Goal: Task Accomplishment & Management: Manage account settings

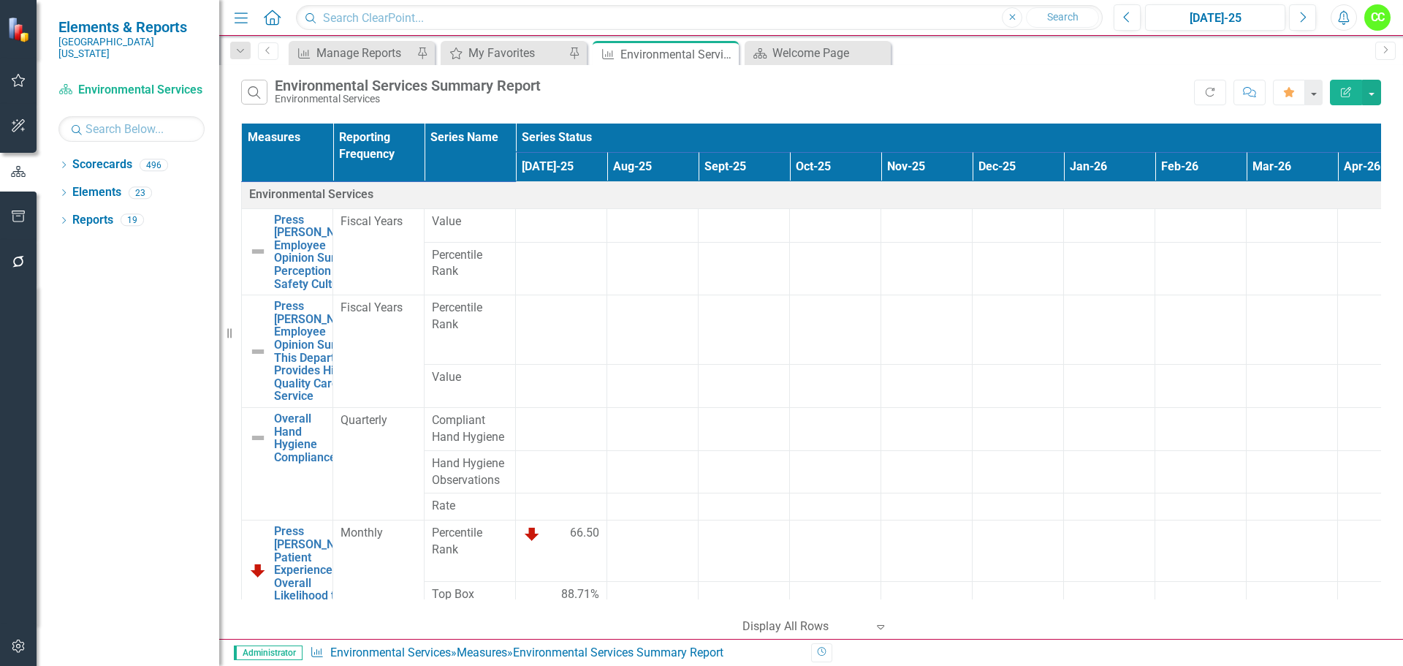
scroll to position [321, 0]
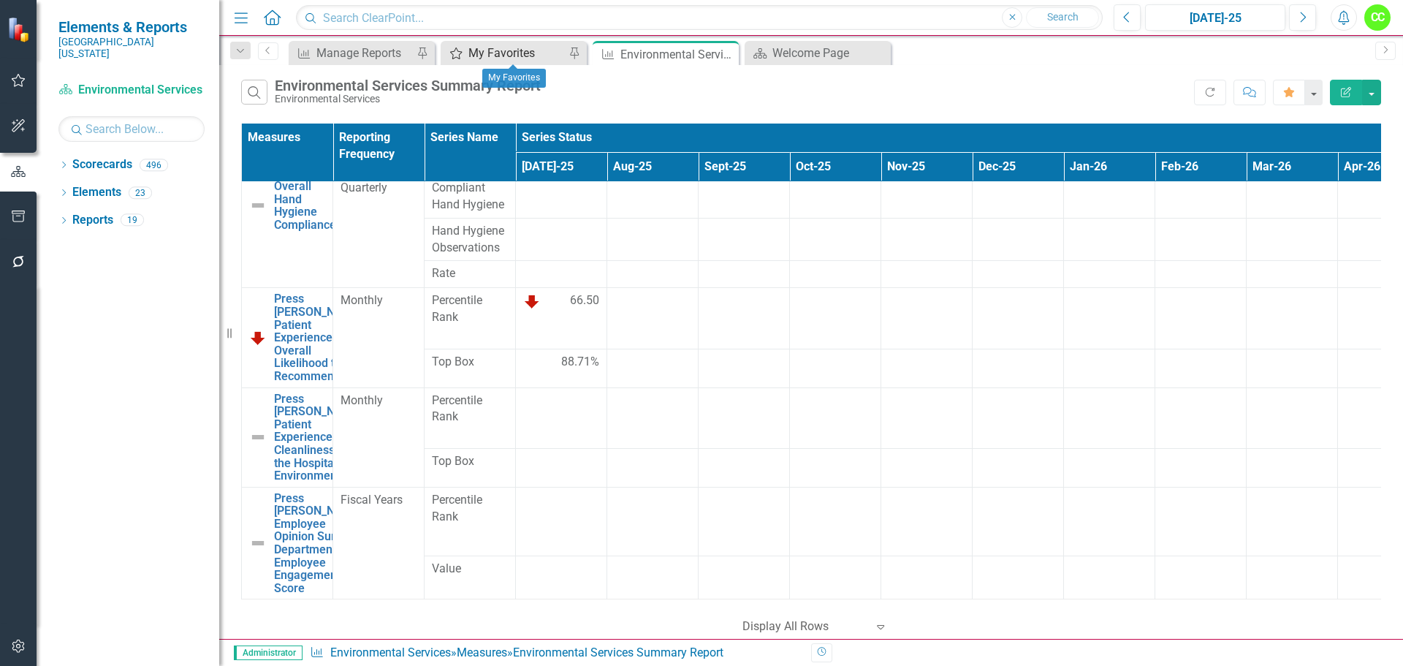
click at [509, 55] on div "My Favorites" at bounding box center [516, 53] width 96 height 18
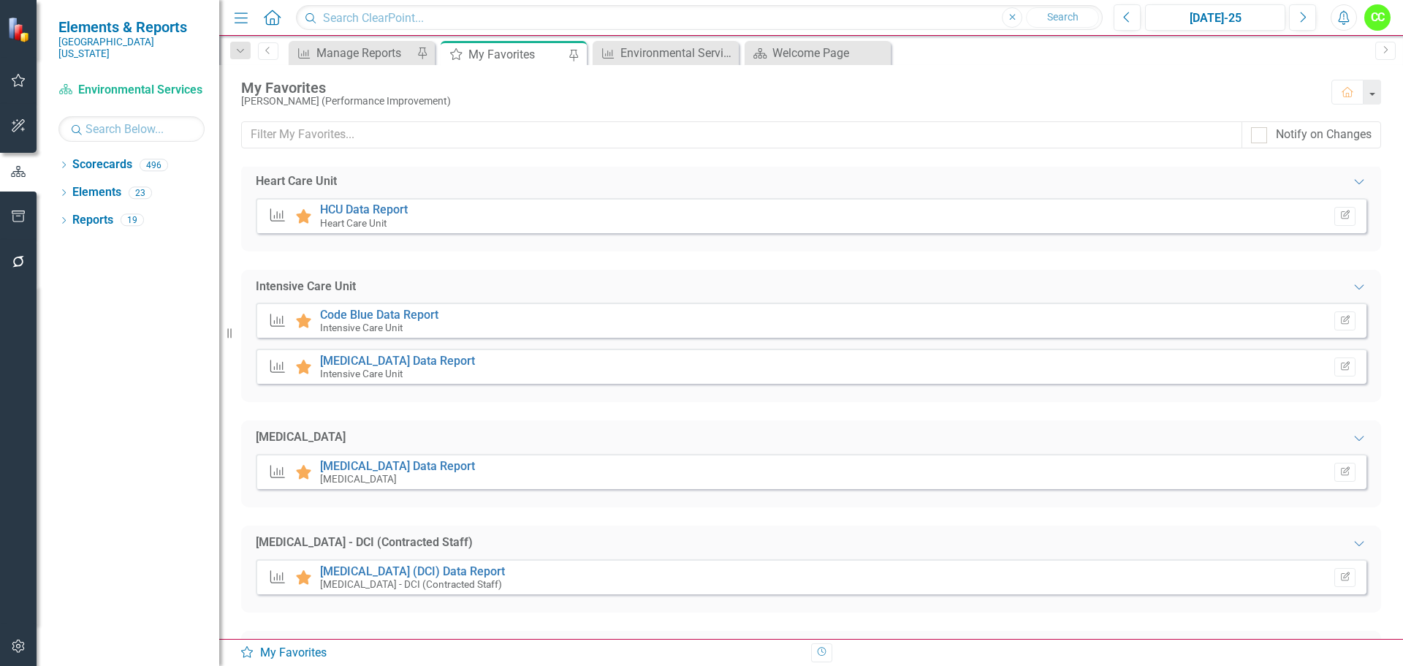
scroll to position [365, 0]
click at [403, 463] on link "[MEDICAL_DATA] Data Report" at bounding box center [397, 464] width 155 height 14
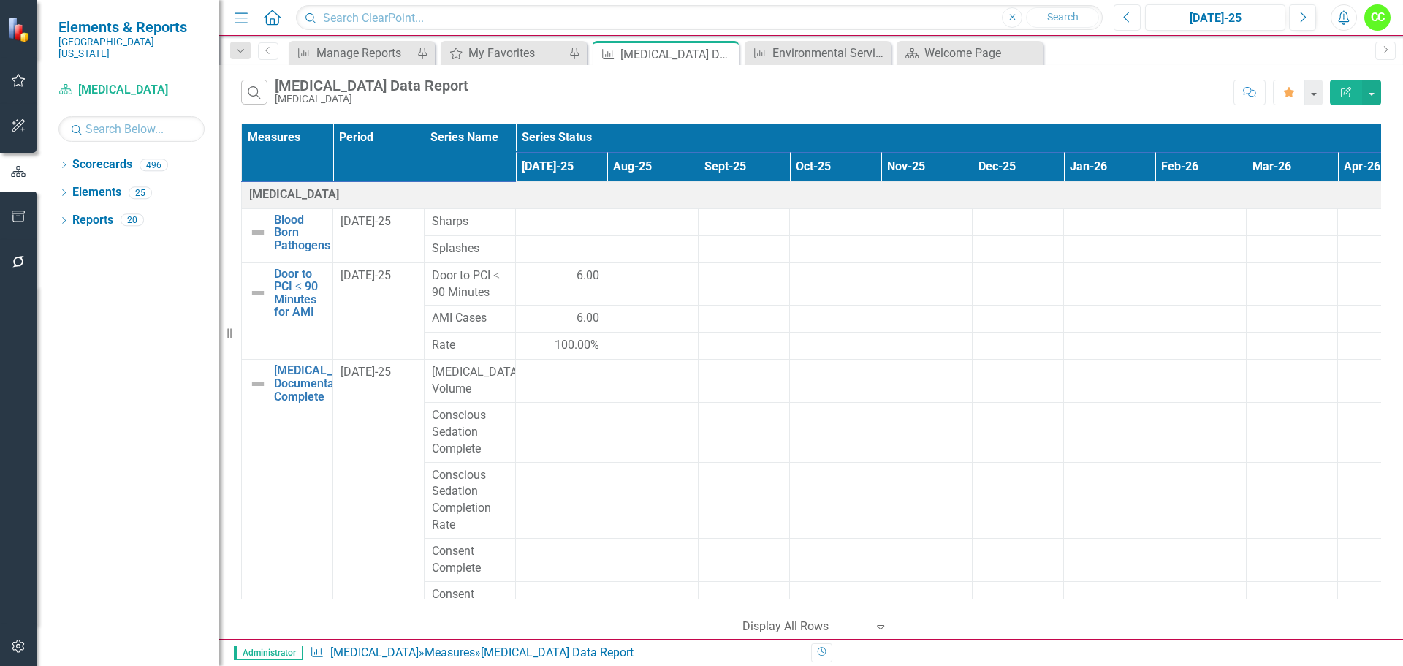
click at [1133, 16] on button "Previous" at bounding box center [1127, 17] width 27 height 26
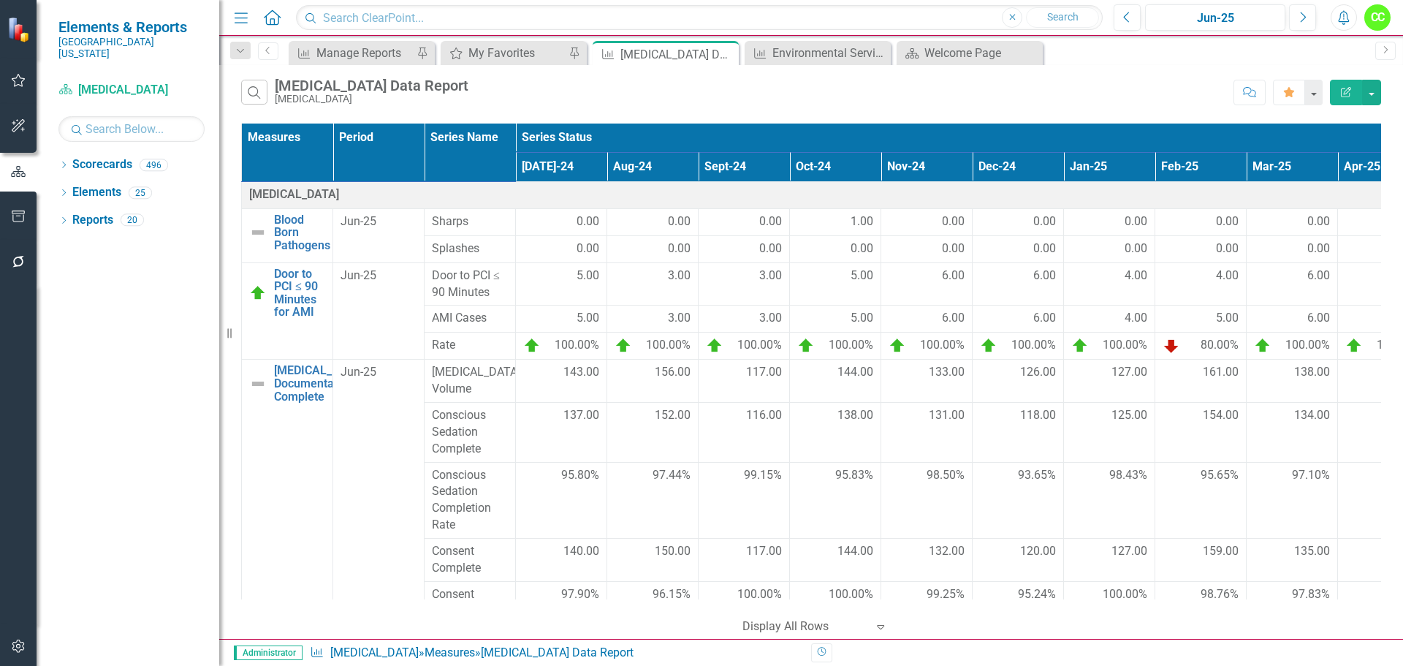
click at [235, 23] on icon "Menu" at bounding box center [241, 16] width 19 height 15
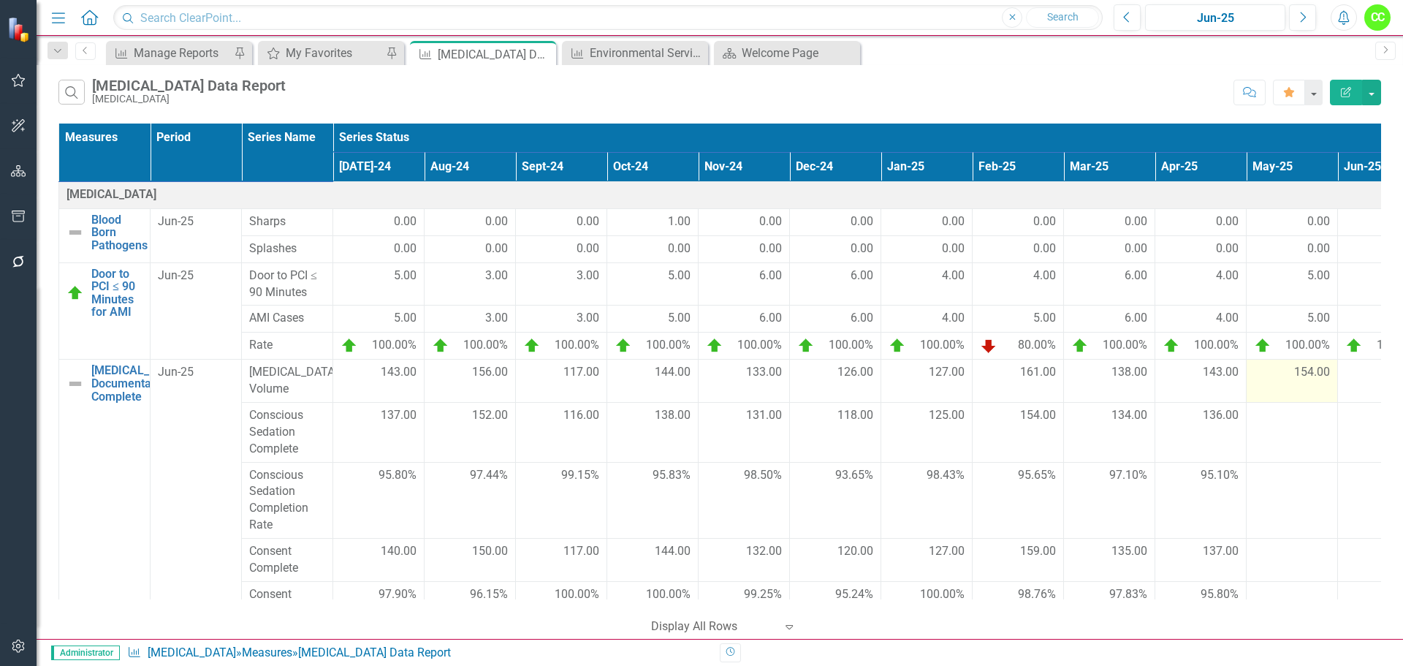
click at [1305, 378] on span "154.00" at bounding box center [1312, 372] width 36 height 17
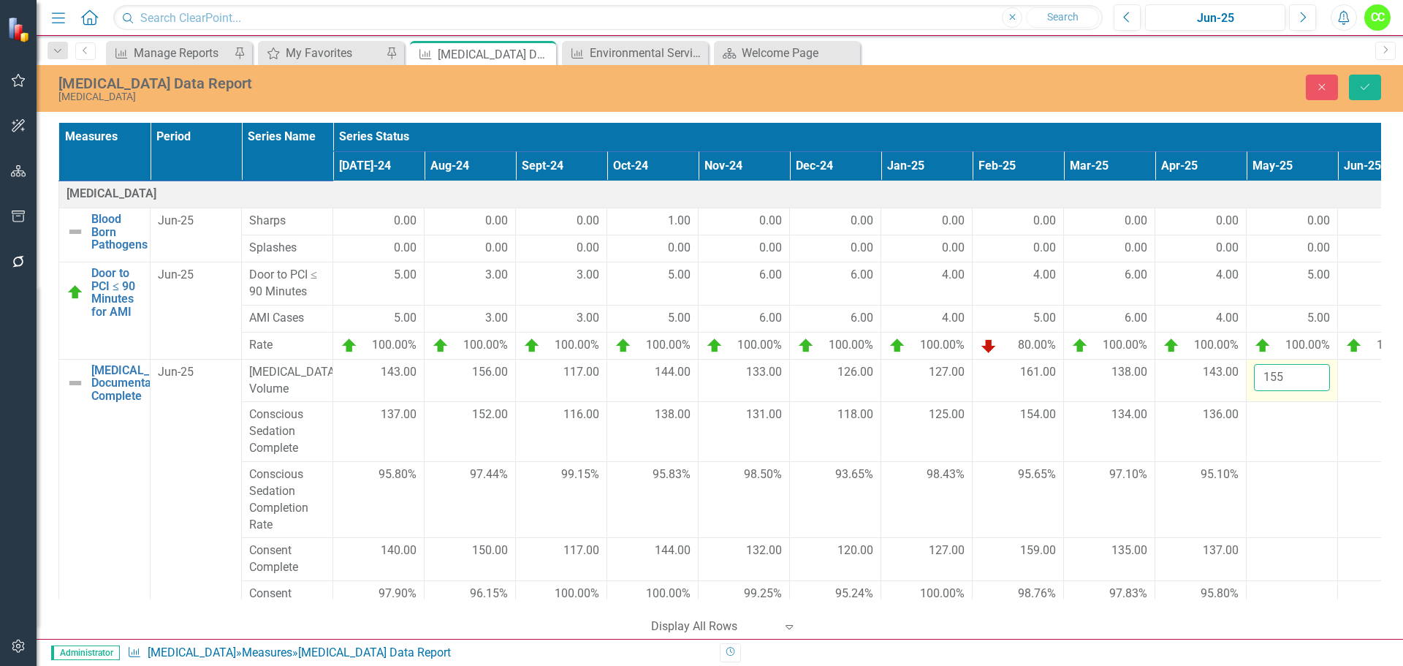
click at [1314, 370] on input "155" at bounding box center [1292, 377] width 76 height 27
type input "156"
click at [1314, 370] on input "156" at bounding box center [1292, 377] width 76 height 27
click at [1280, 429] on td at bounding box center [1292, 432] width 91 height 60
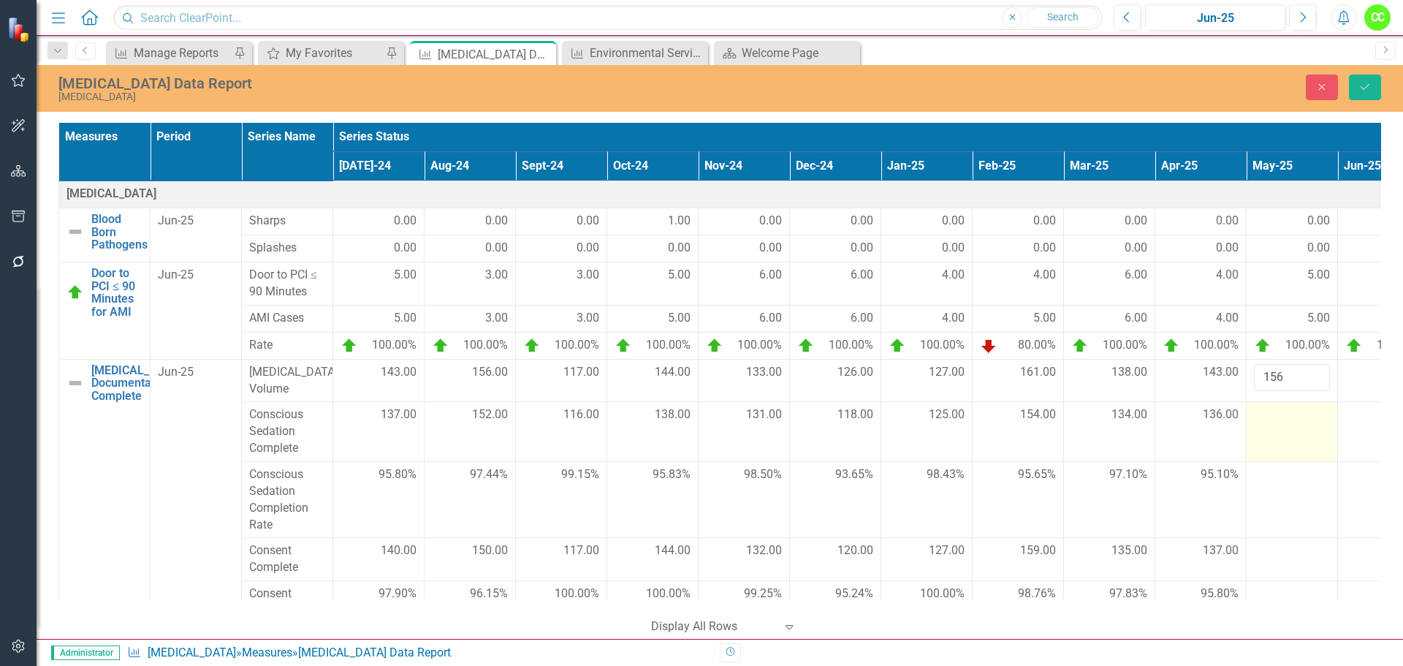
click at [1280, 429] on td at bounding box center [1292, 432] width 91 height 60
click at [1280, 429] on input "number" at bounding box center [1292, 419] width 76 height 27
type input "152"
click at [1287, 546] on div at bounding box center [1292, 551] width 76 height 18
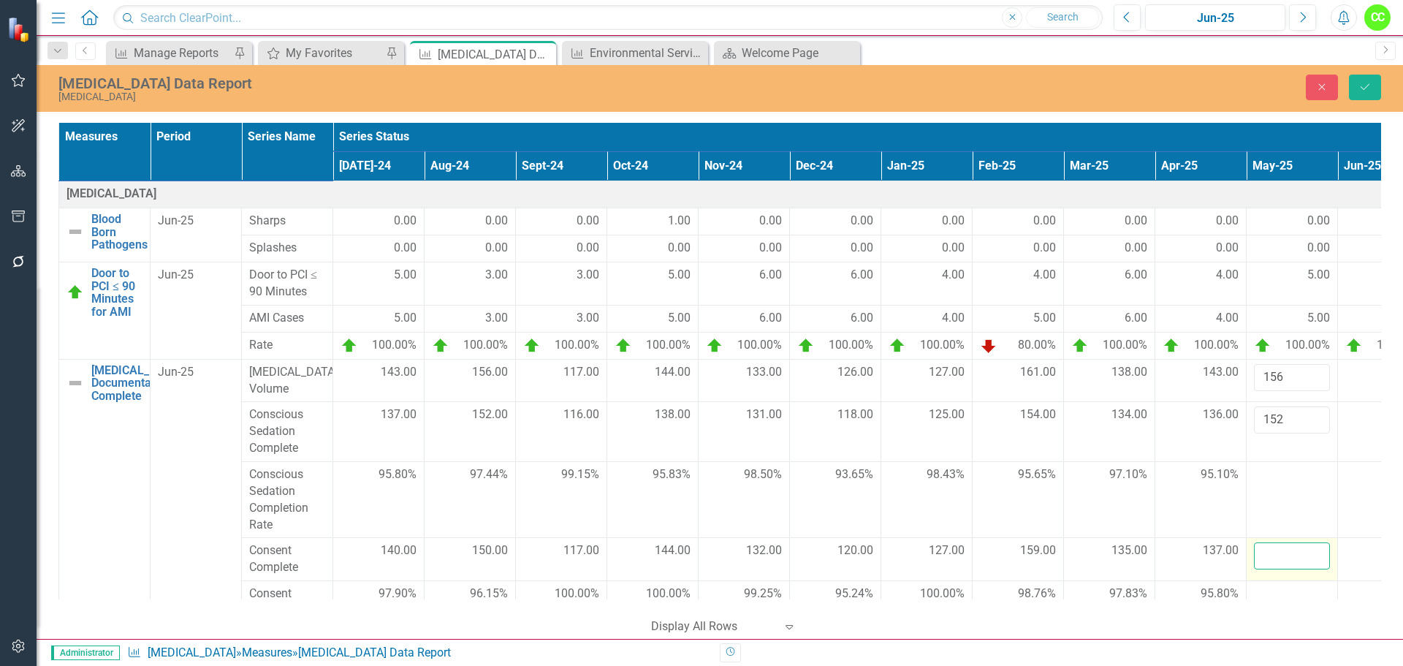
click at [1279, 552] on input "number" at bounding box center [1292, 555] width 76 height 27
type input "152"
click at [1365, 96] on button "Save" at bounding box center [1365, 88] width 32 height 26
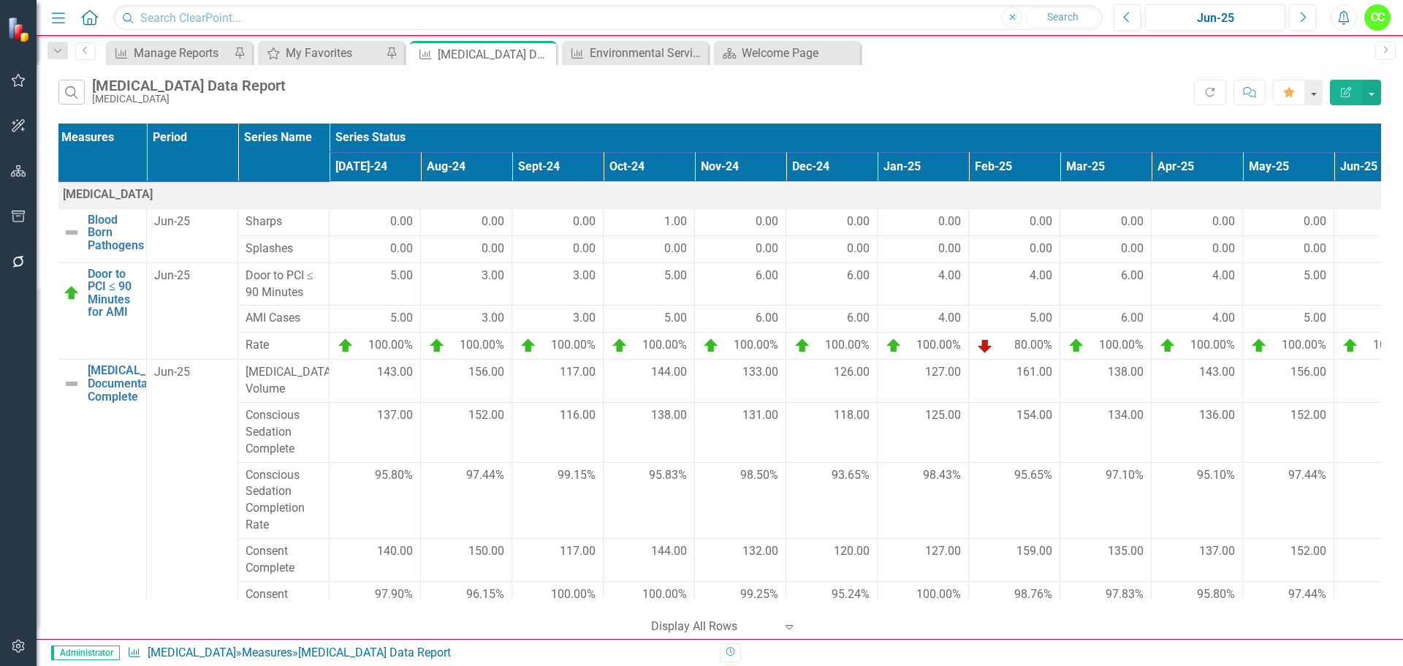
scroll to position [0, 59]
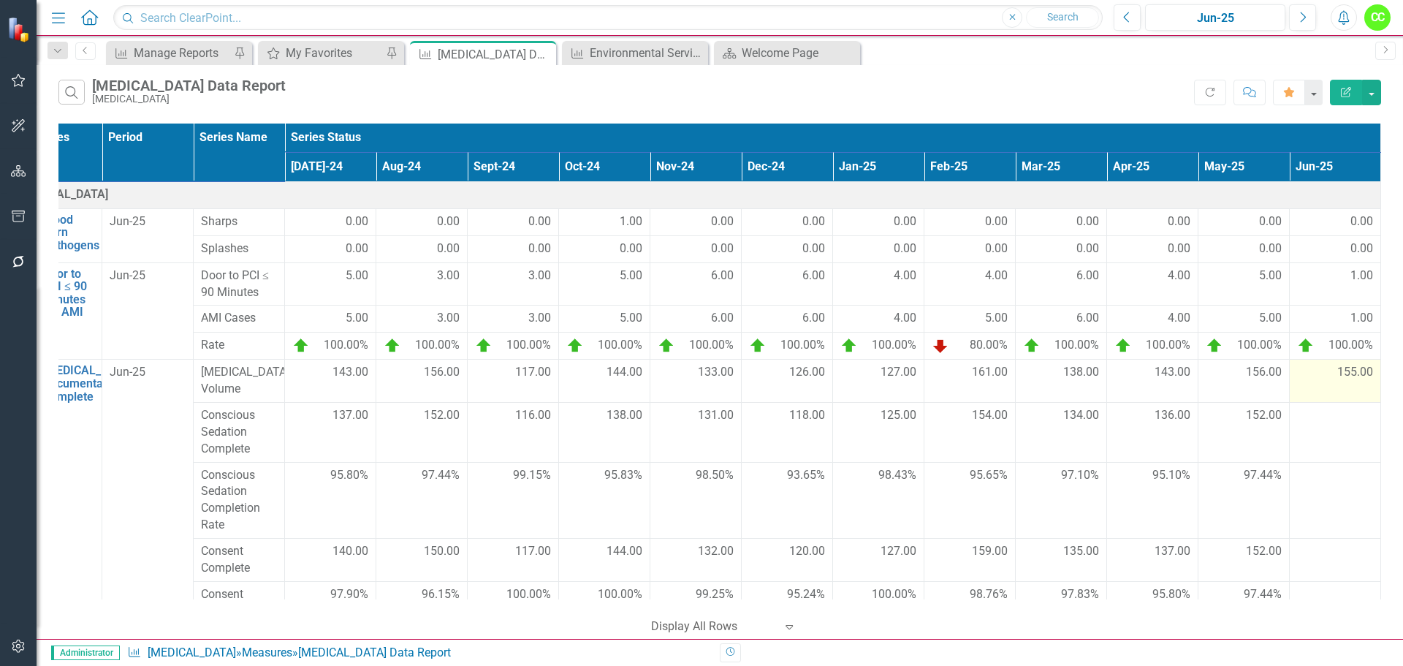
click at [1330, 381] on div "155.00" at bounding box center [1335, 373] width 76 height 18
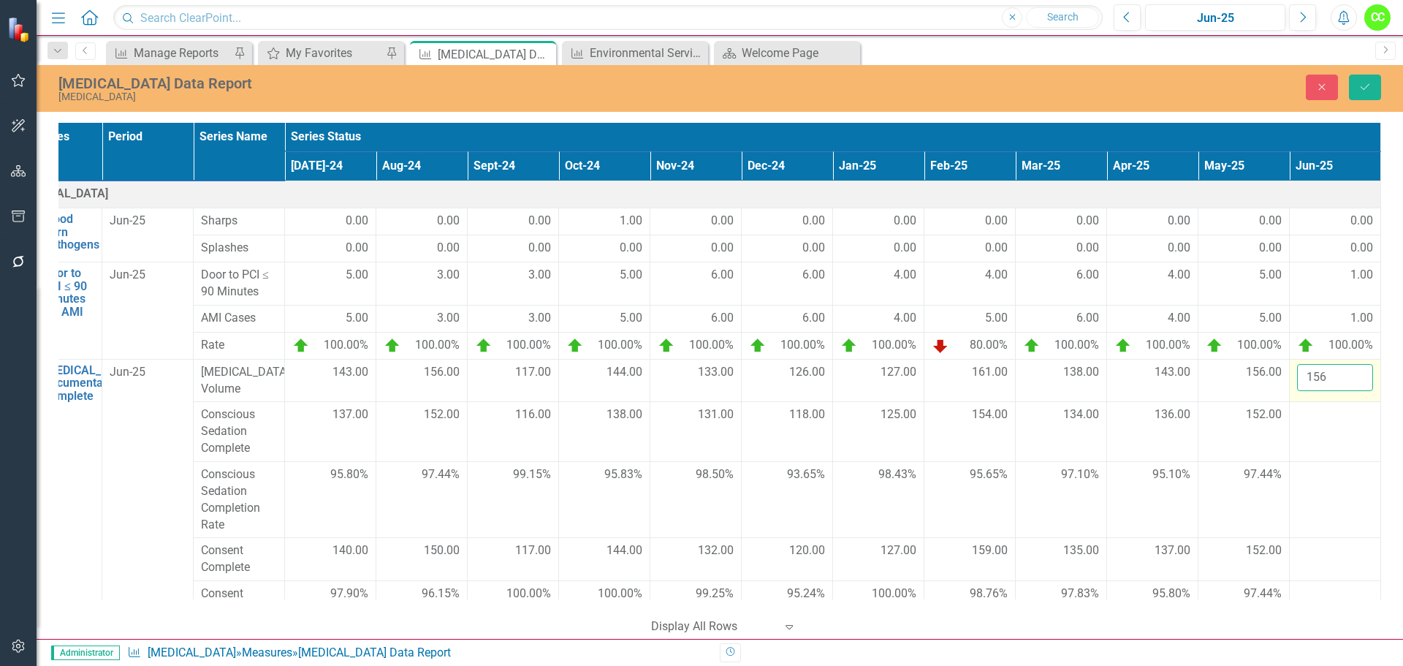
click at [1348, 372] on input "156" at bounding box center [1335, 377] width 76 height 27
click at [1348, 372] on input "157" at bounding box center [1335, 377] width 76 height 27
click at [1348, 372] on input "158" at bounding box center [1335, 377] width 76 height 27
type input "159"
click at [1348, 372] on input "159" at bounding box center [1335, 377] width 76 height 27
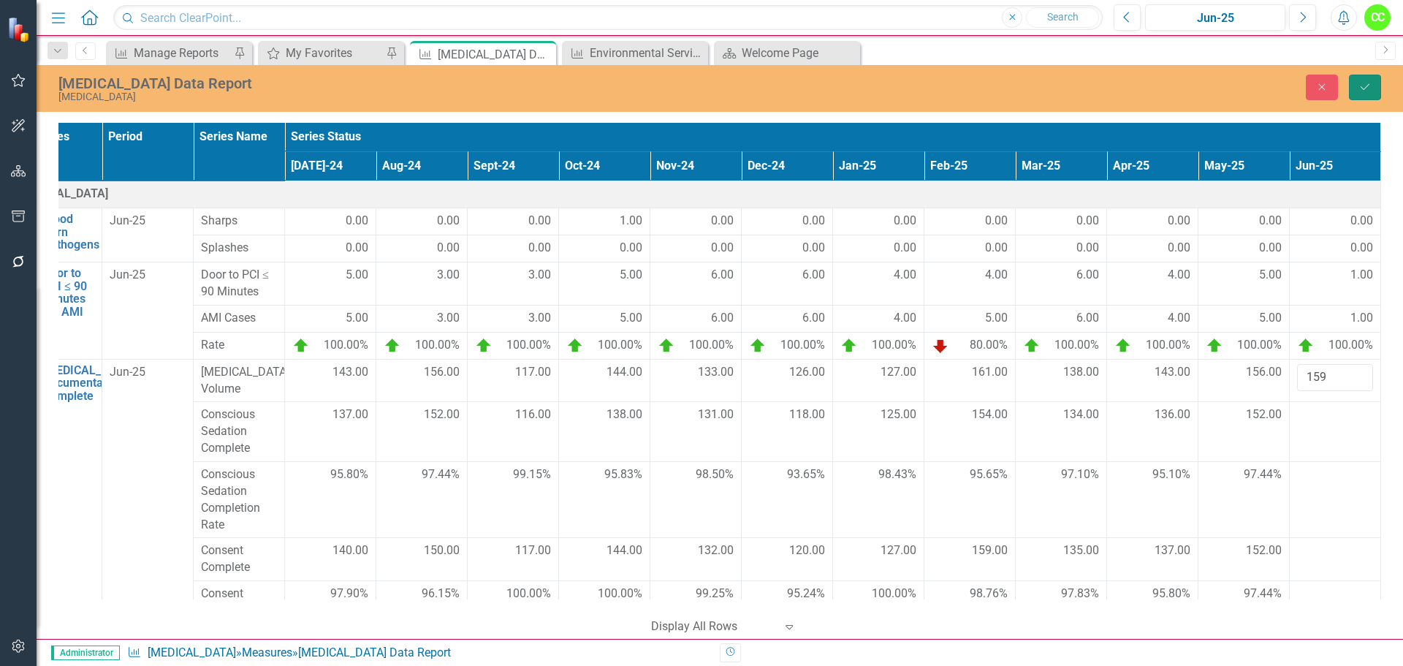
click at [1371, 77] on button "Save" at bounding box center [1365, 88] width 32 height 26
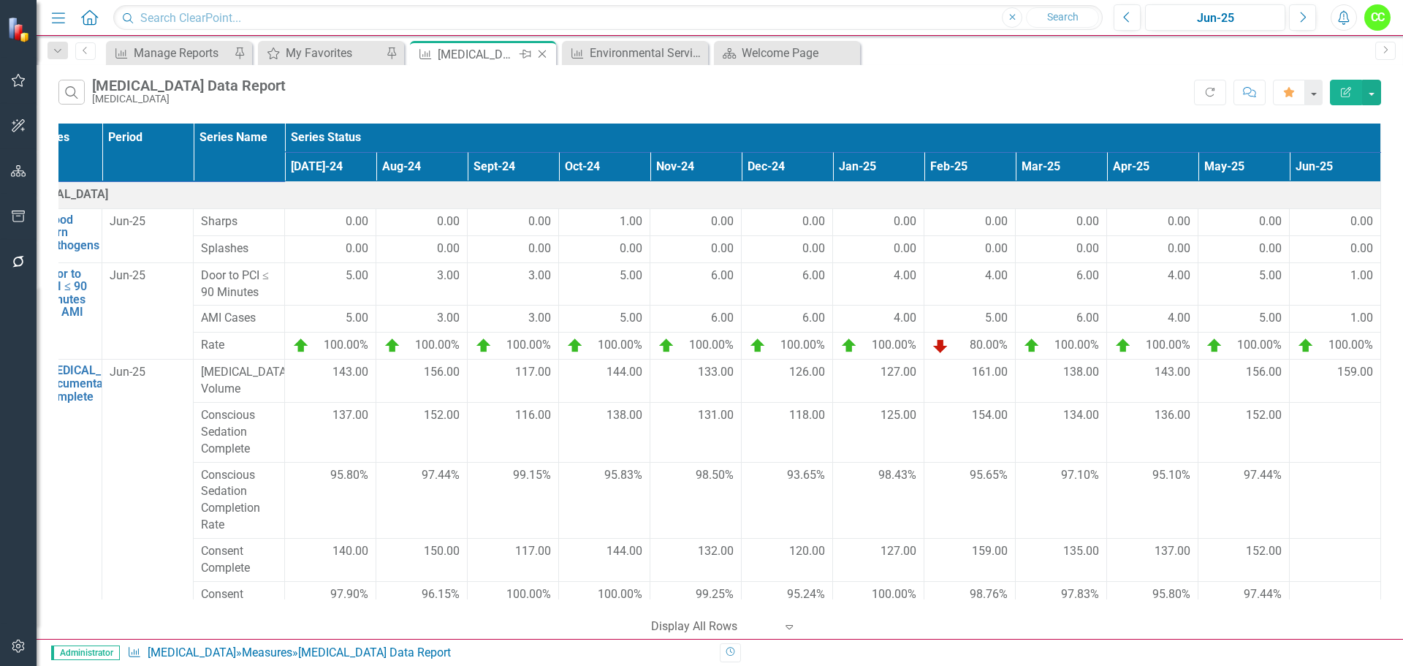
click at [544, 55] on icon "Close" at bounding box center [542, 54] width 15 height 12
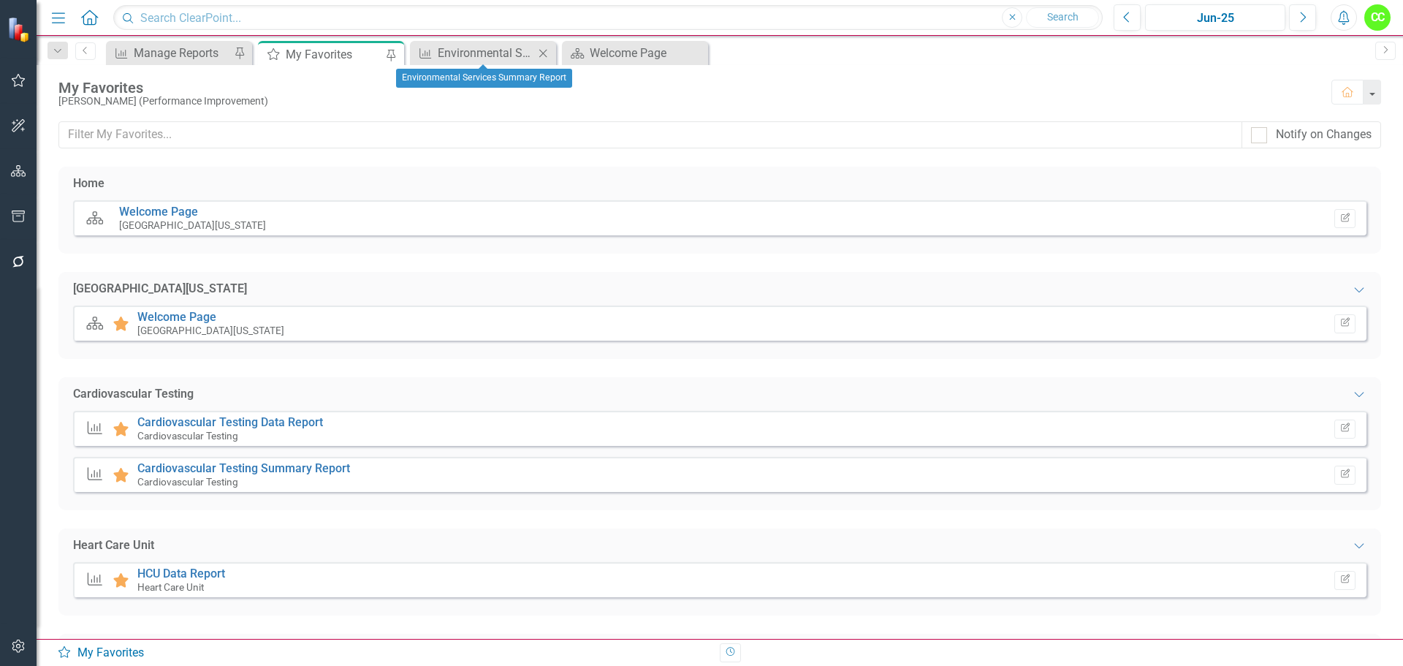
click at [544, 55] on icon "Close" at bounding box center [543, 53] width 15 height 12
